Goal: Check status: Check status

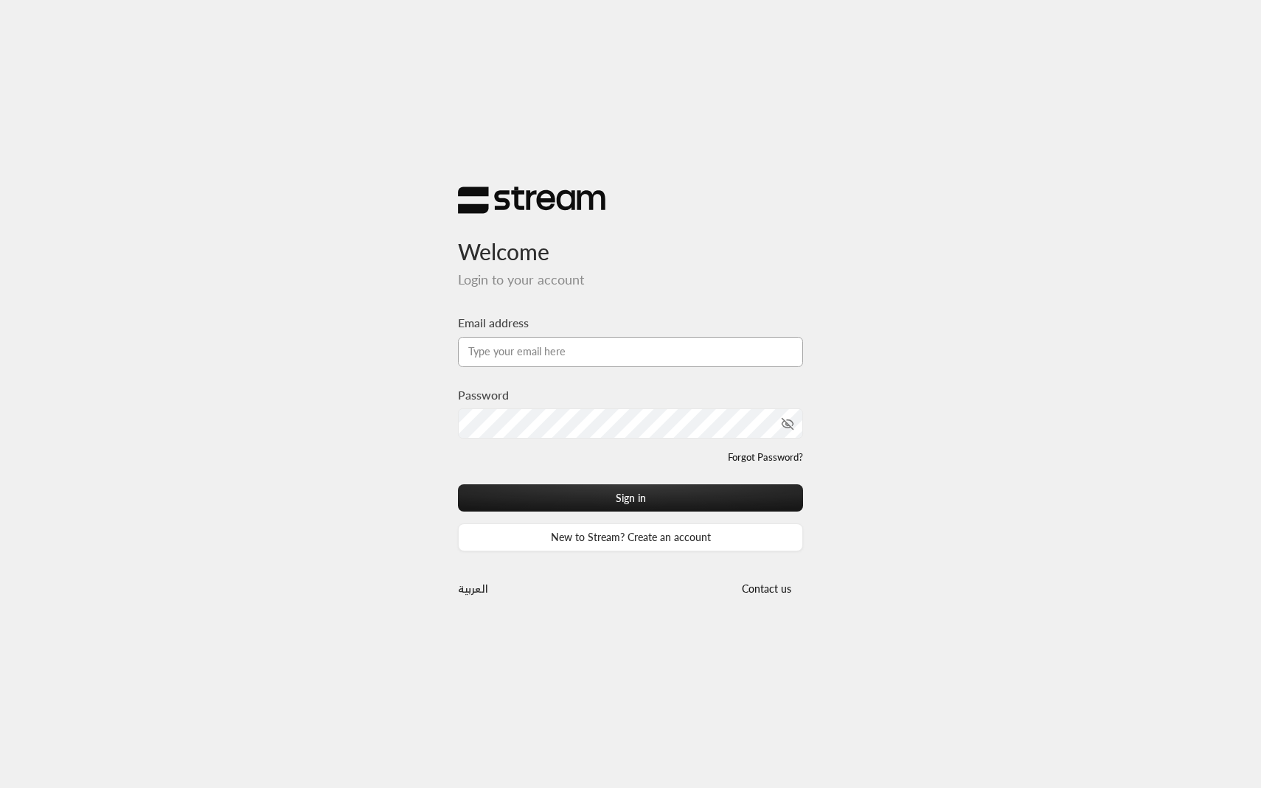
type input "[EMAIL_ADDRESS][DOMAIN_NAME]"
click at [559, 485] on button "Sign in" at bounding box center [630, 498] width 345 height 27
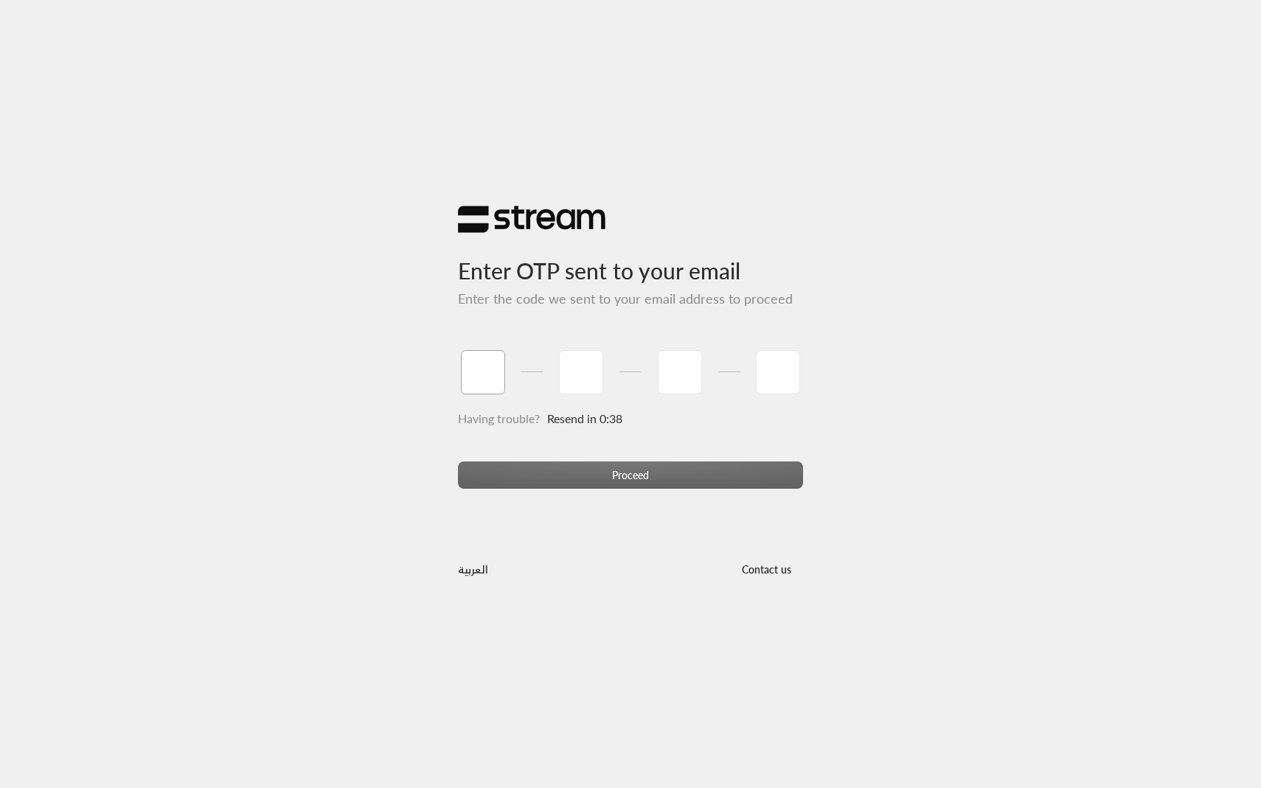
type input "6"
type input "2"
type input "0"
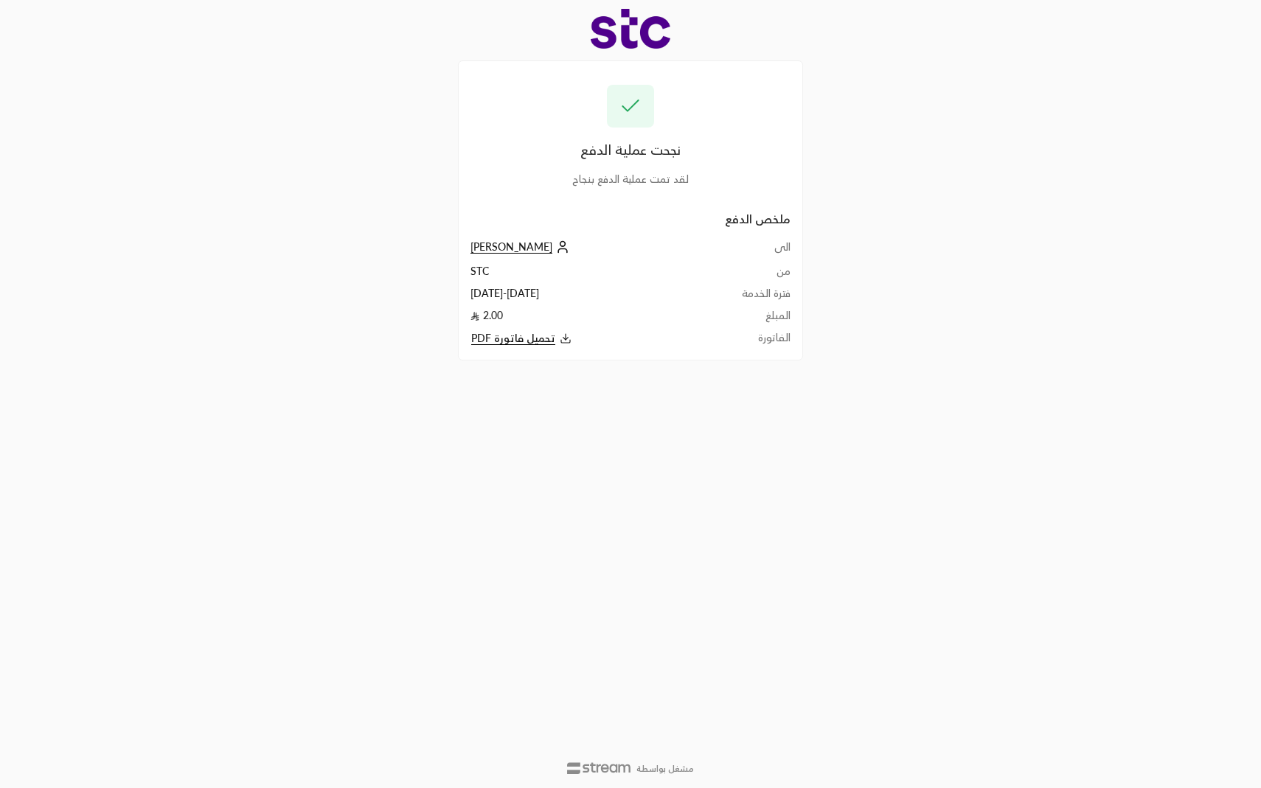
click at [555, 251] on icon at bounding box center [562, 247] width 15 height 15
